Goal: Obtain resource: Download file/media

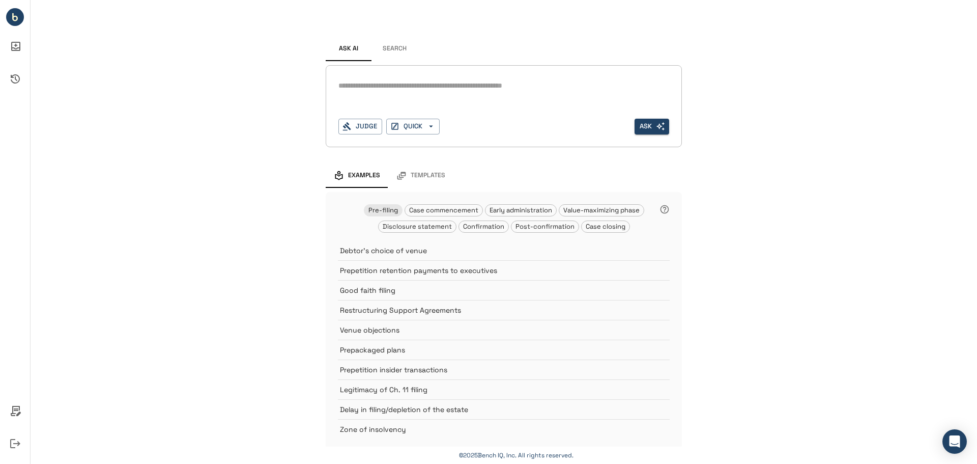
click at [387, 52] on button "Search" at bounding box center [395, 49] width 46 height 24
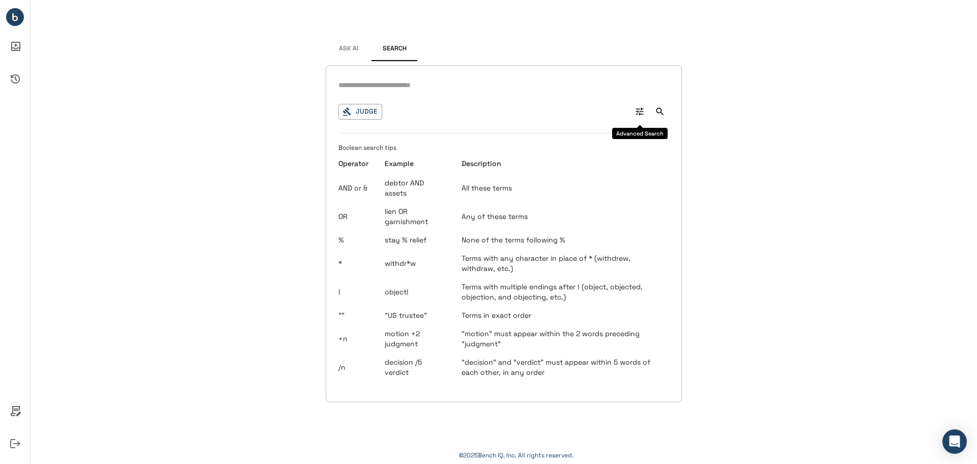
click at [646, 108] on button "0" at bounding box center [640, 111] width 18 height 18
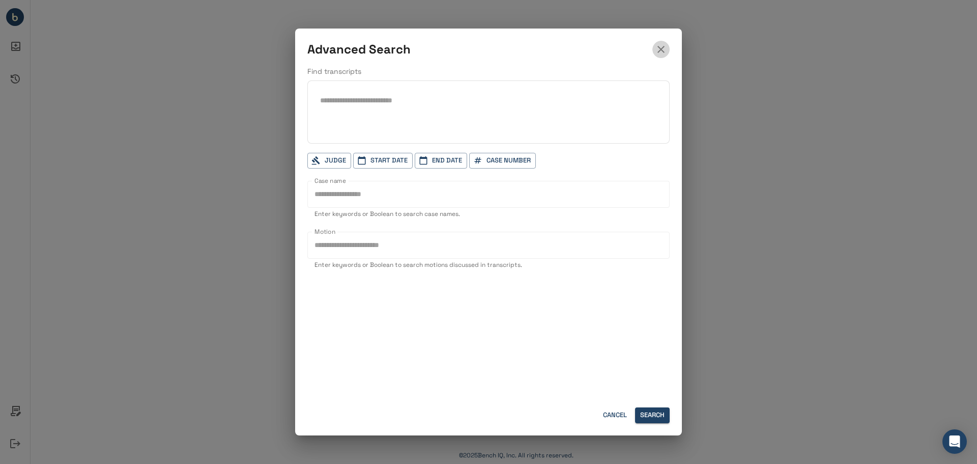
click at [664, 48] on icon "button" at bounding box center [661, 49] width 12 height 12
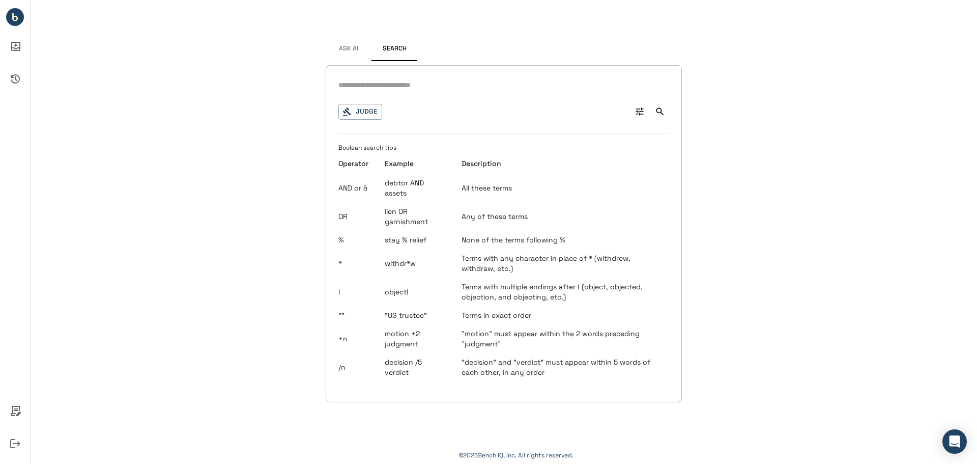
click at [520, 84] on input "text" at bounding box center [503, 85] width 331 height 15
click at [390, 86] on input "**********" at bounding box center [503, 85] width 331 height 15
click at [391, 87] on input "**********" at bounding box center [503, 85] width 331 height 15
type input "**********"
click at [521, 85] on input "**********" at bounding box center [503, 85] width 331 height 15
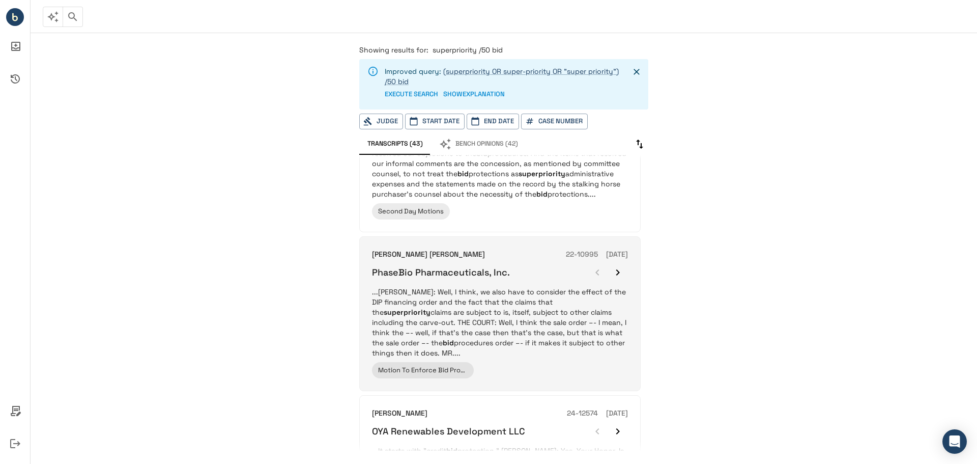
scroll to position [82, 0]
click at [579, 276] on div "PhaseBio Pharmaceuticals, Inc." at bounding box center [500, 272] width 256 height 20
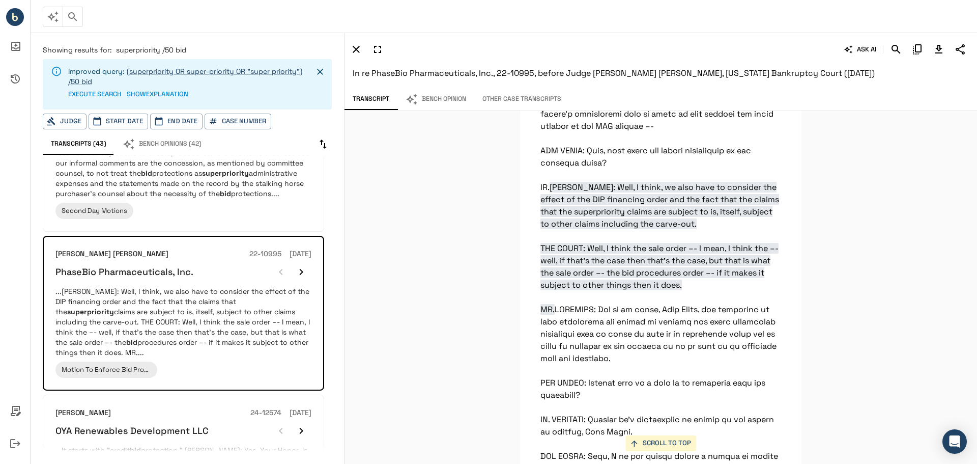
scroll to position [3238, 0]
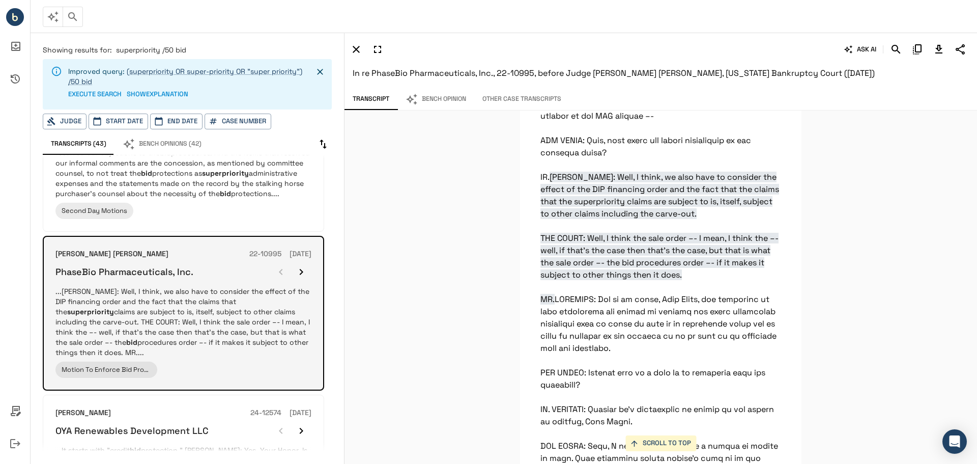
click at [301, 278] on icon "button" at bounding box center [301, 272] width 12 height 12
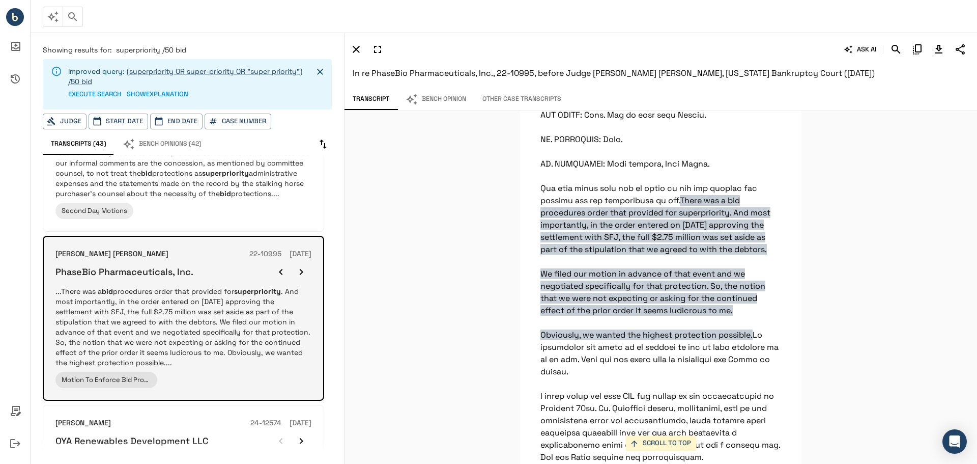
scroll to position [2237, 0]
click at [301, 278] on icon "button" at bounding box center [301, 272] width 12 height 12
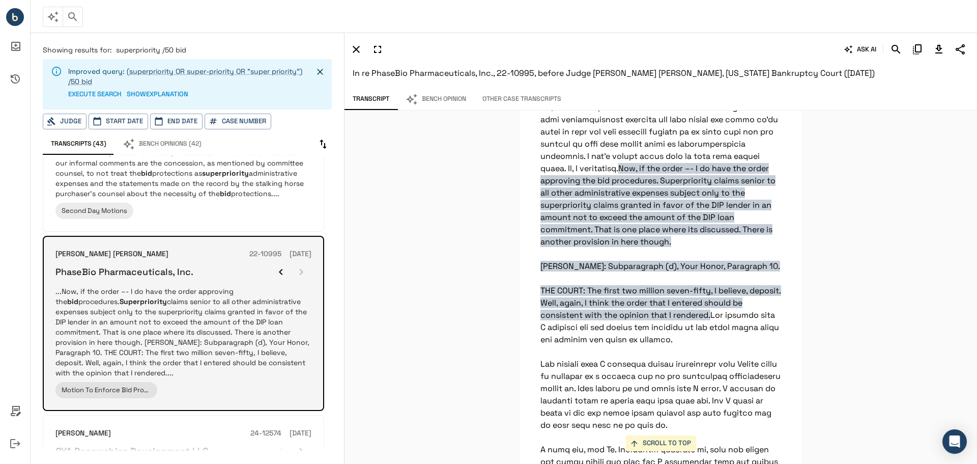
scroll to position [3715, 0]
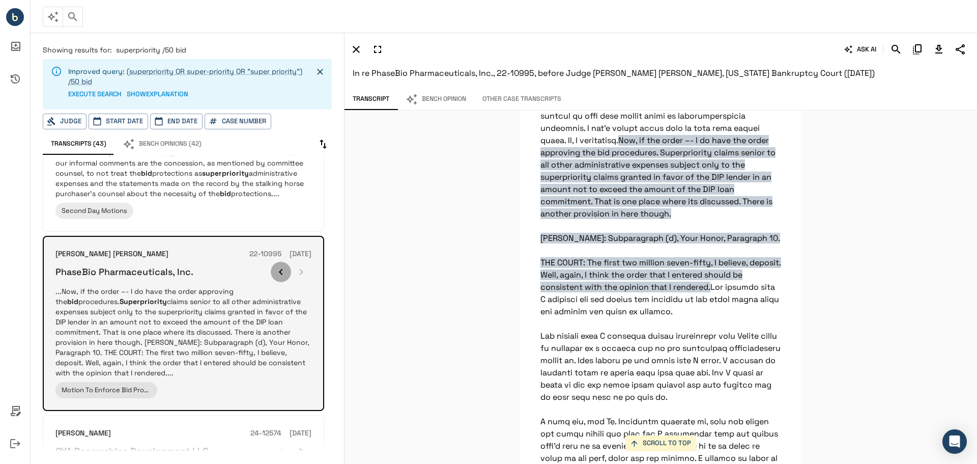
click at [282, 278] on icon "button" at bounding box center [281, 272] width 12 height 12
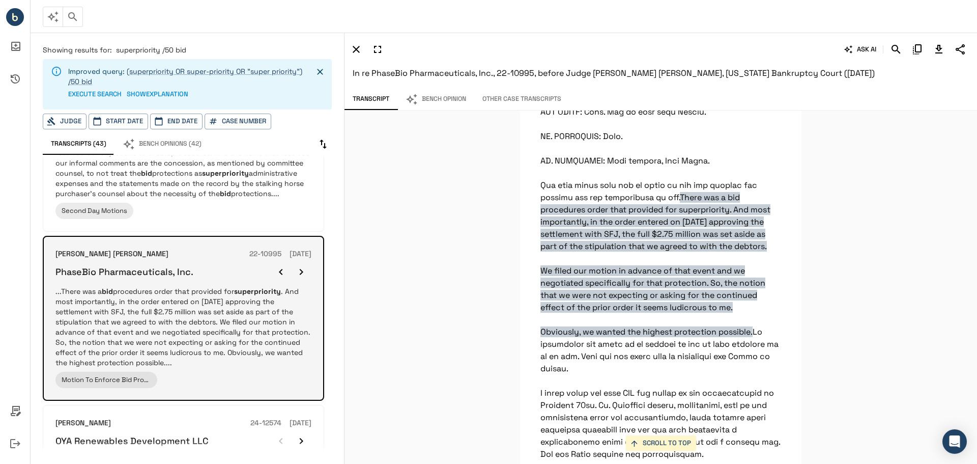
click at [282, 278] on icon "button" at bounding box center [281, 272] width 12 height 12
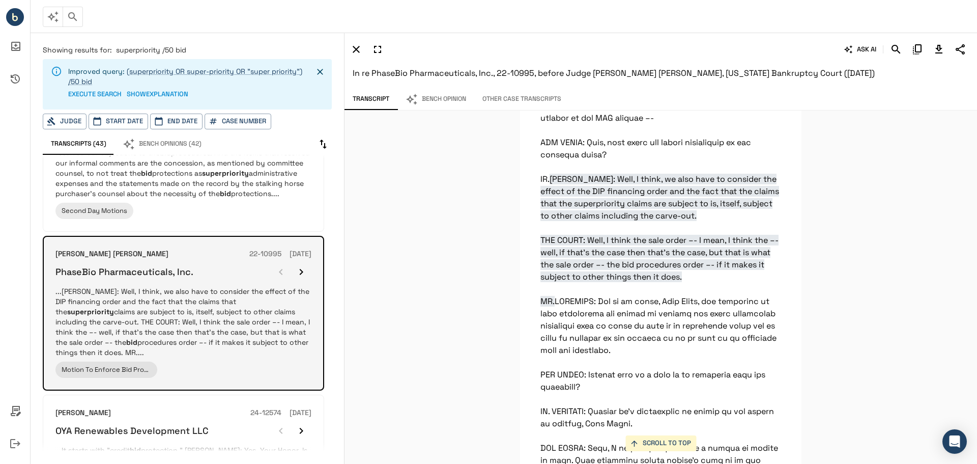
scroll to position [3238, 0]
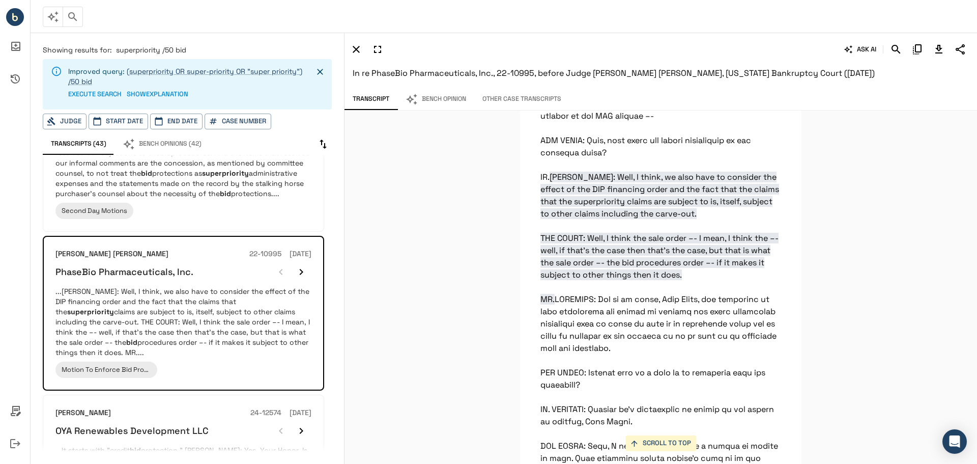
click at [443, 98] on button "Bench Opinion" at bounding box center [435, 99] width 77 height 21
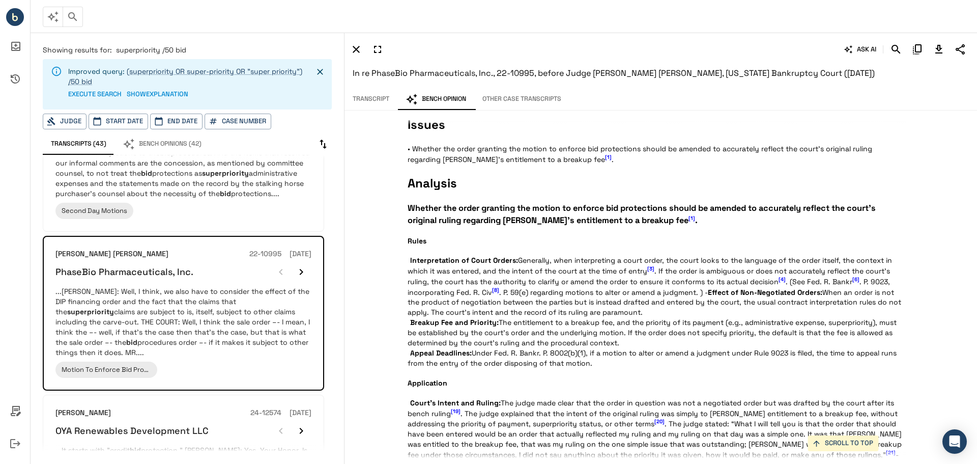
scroll to position [711, 0]
click at [537, 97] on button "Other Case Transcripts" at bounding box center [521, 99] width 95 height 21
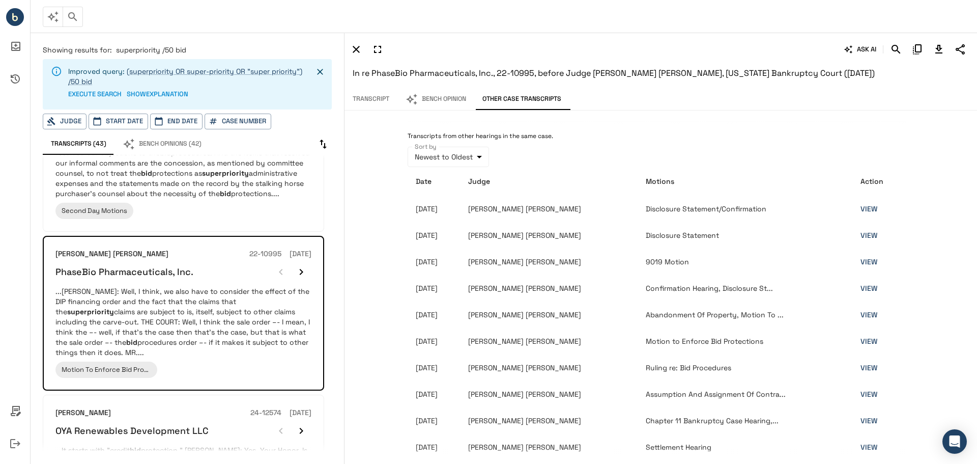
click at [453, 99] on button "Bench Opinion" at bounding box center [435, 99] width 77 height 21
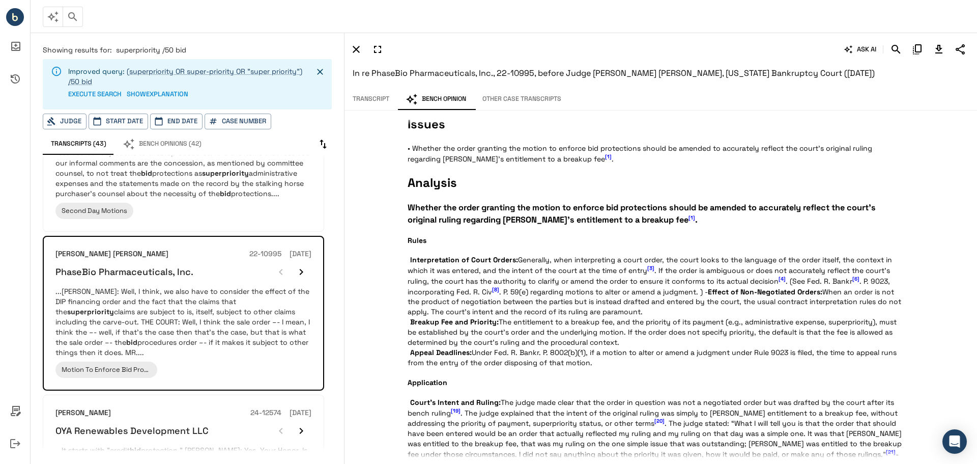
click at [356, 97] on button "Transcript" at bounding box center [371, 99] width 53 height 21
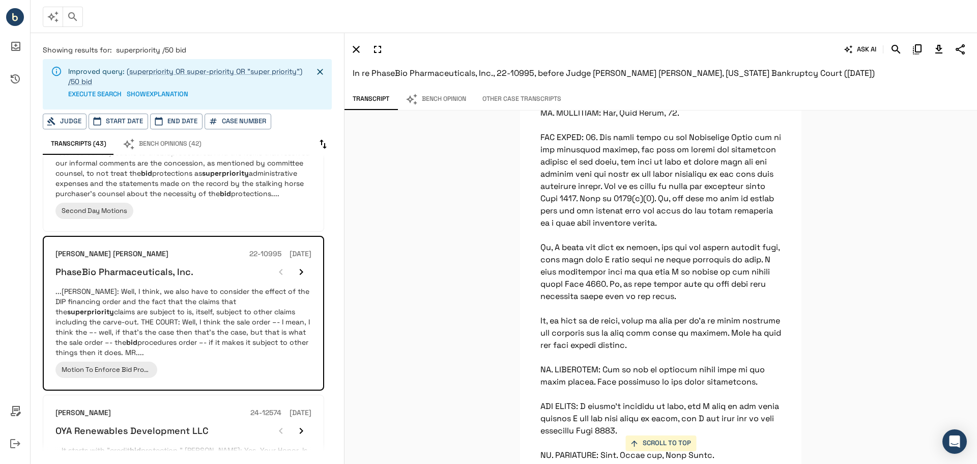
scroll to position [5124, 0]
click at [531, 98] on button "Other Case Transcripts" at bounding box center [521, 99] width 95 height 21
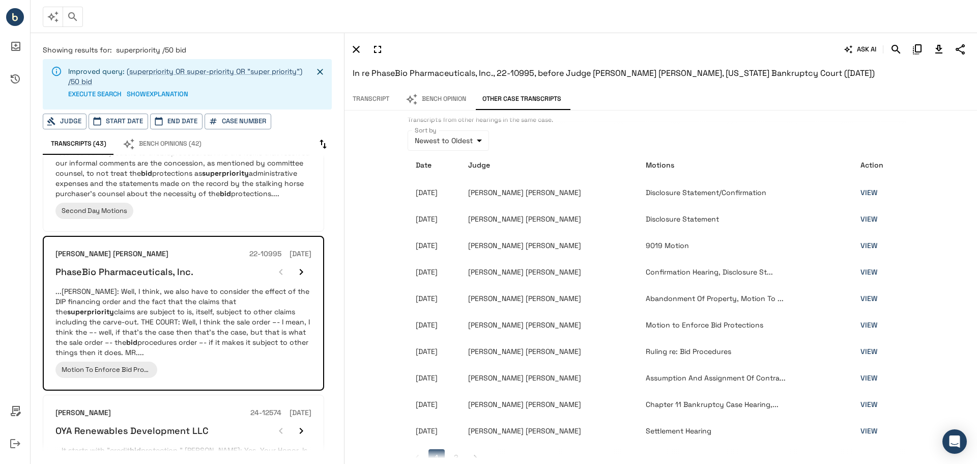
scroll to position [34, 0]
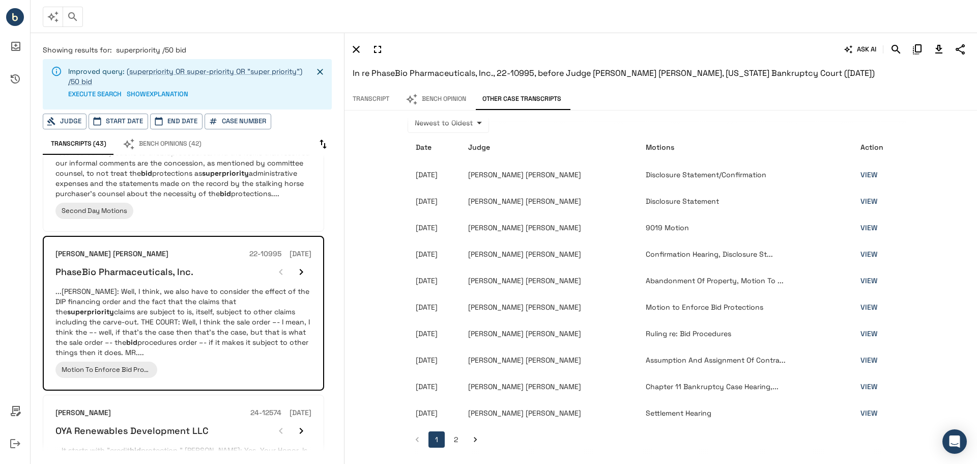
click at [452, 435] on button "2" at bounding box center [456, 439] width 16 height 16
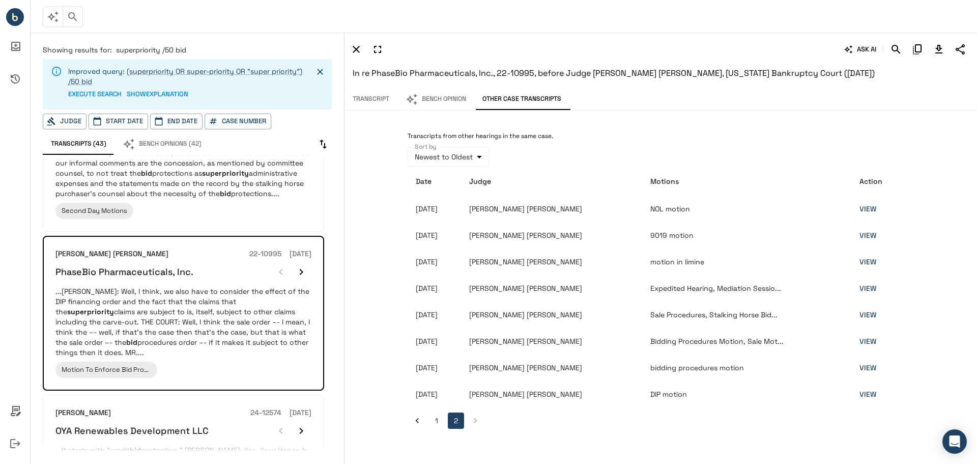
click at [863, 314] on link "VIEW" at bounding box center [868, 314] width 17 height 9
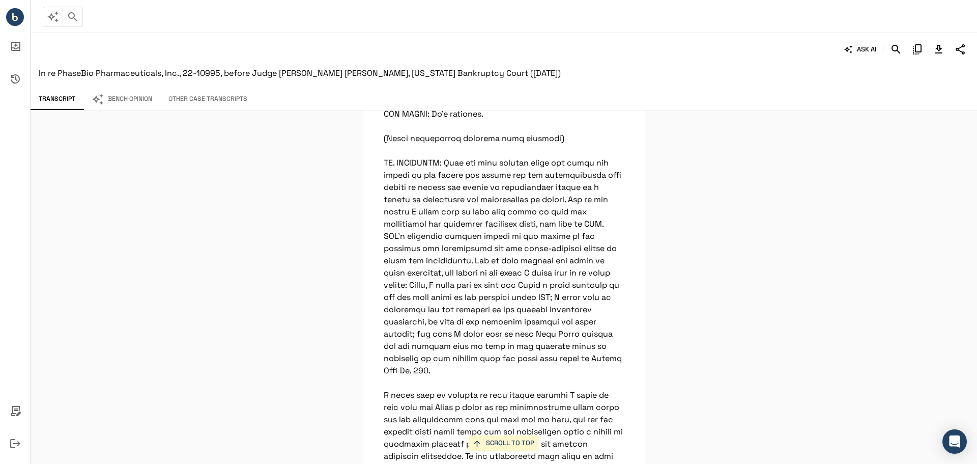
scroll to position [445, 0]
click at [942, 48] on icon "Download Transcript" at bounding box center [938, 49] width 7 height 9
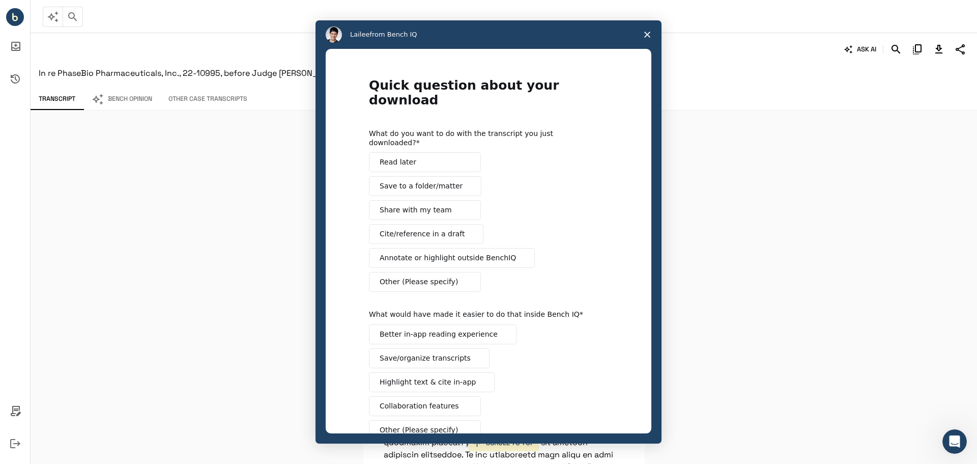
scroll to position [0, 0]
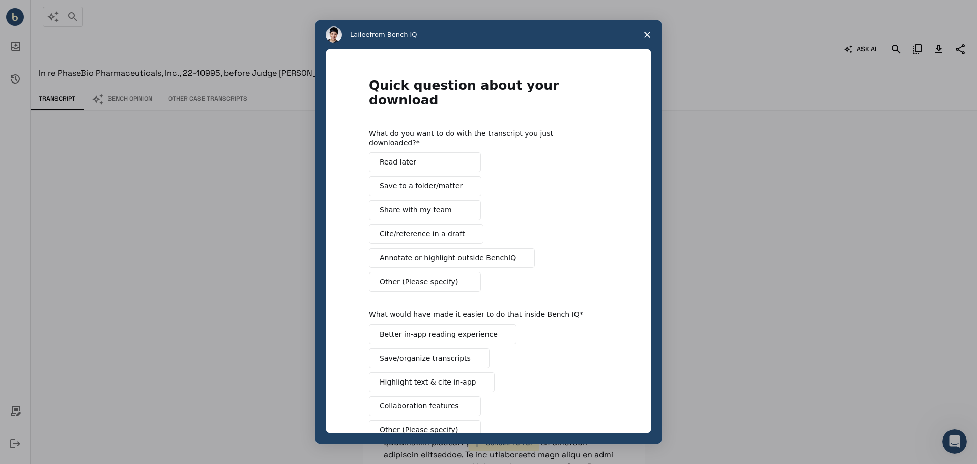
click at [645, 35] on icon "Close survey" at bounding box center [647, 35] width 6 height 6
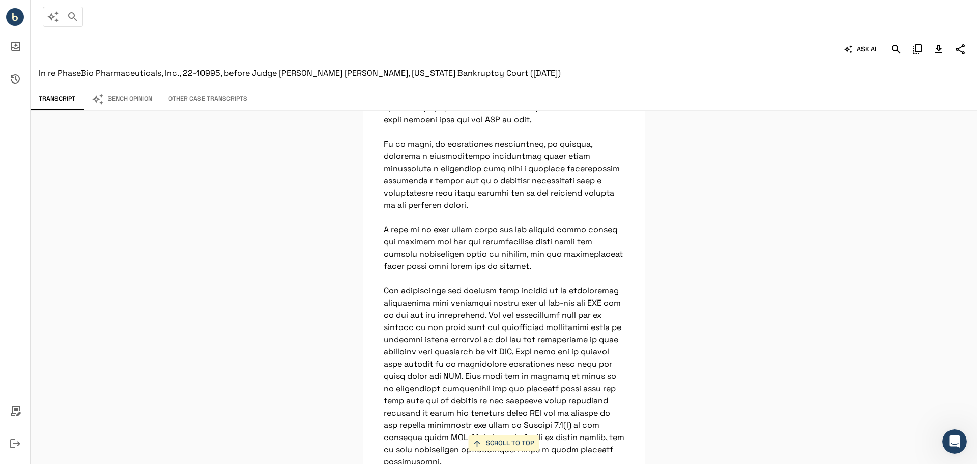
scroll to position [1567, 0]
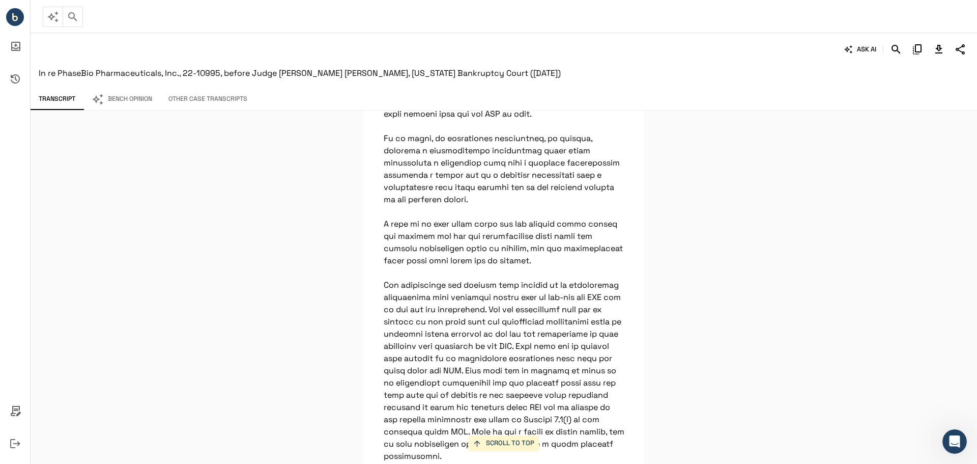
click at [127, 105] on button "Bench Opinion" at bounding box center [121, 99] width 77 height 21
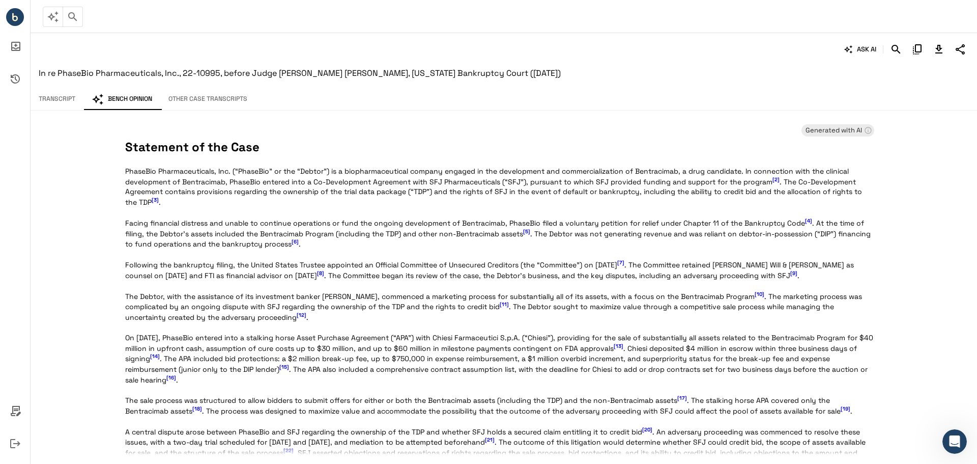
click at [223, 90] on button "Other Case Transcripts" at bounding box center [207, 99] width 95 height 21
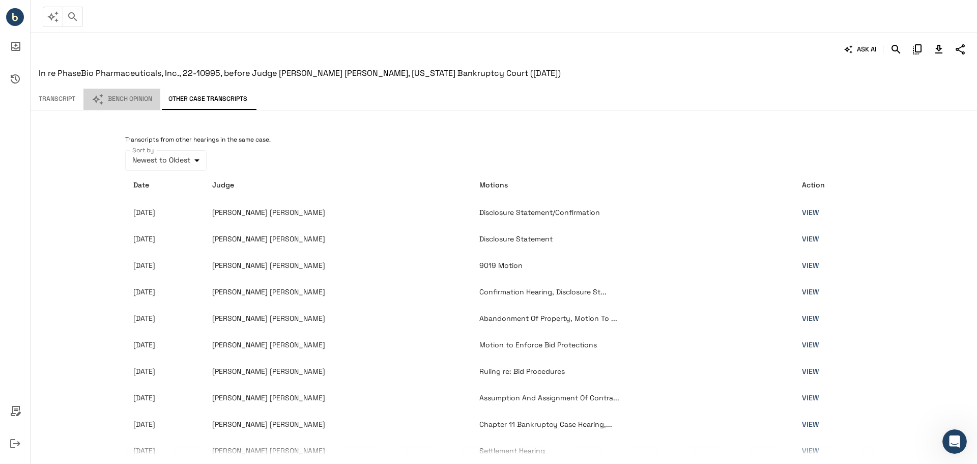
click at [103, 95] on icon "button" at bounding box center [98, 99] width 12 height 12
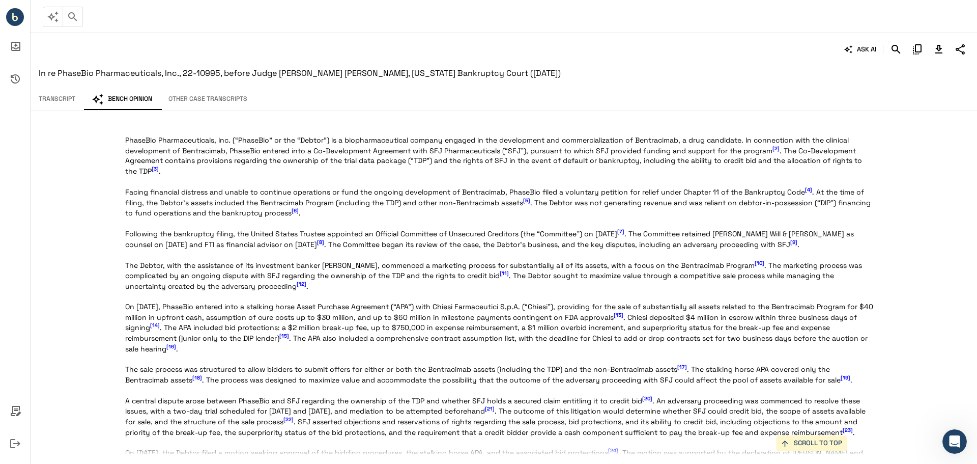
scroll to position [0, 0]
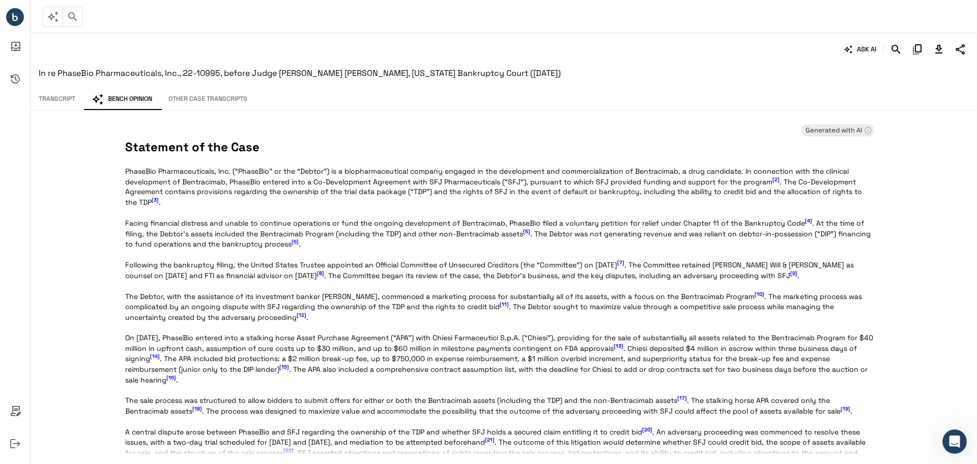
click at [202, 99] on button "Other Case Transcripts" at bounding box center [207, 99] width 95 height 21
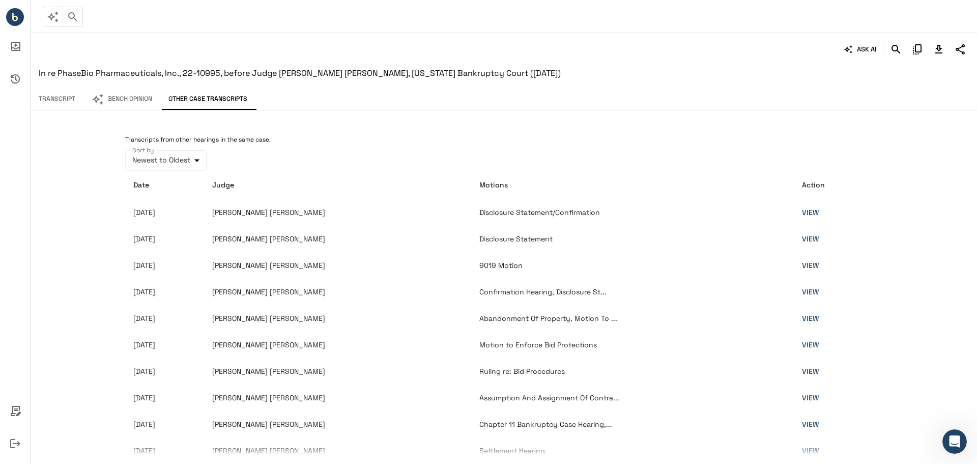
click at [113, 97] on button "Bench Opinion" at bounding box center [121, 99] width 77 height 21
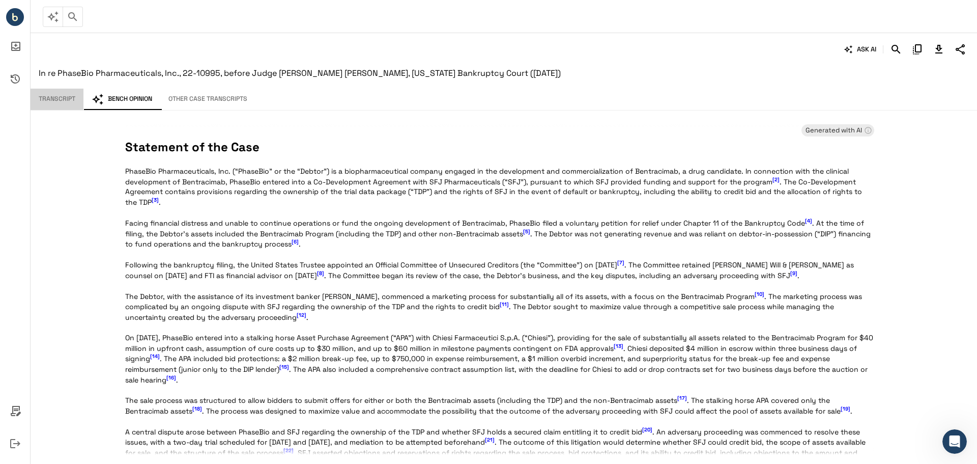
click at [61, 96] on button "Transcript" at bounding box center [57, 99] width 53 height 21
